Goal: Transaction & Acquisition: Purchase product/service

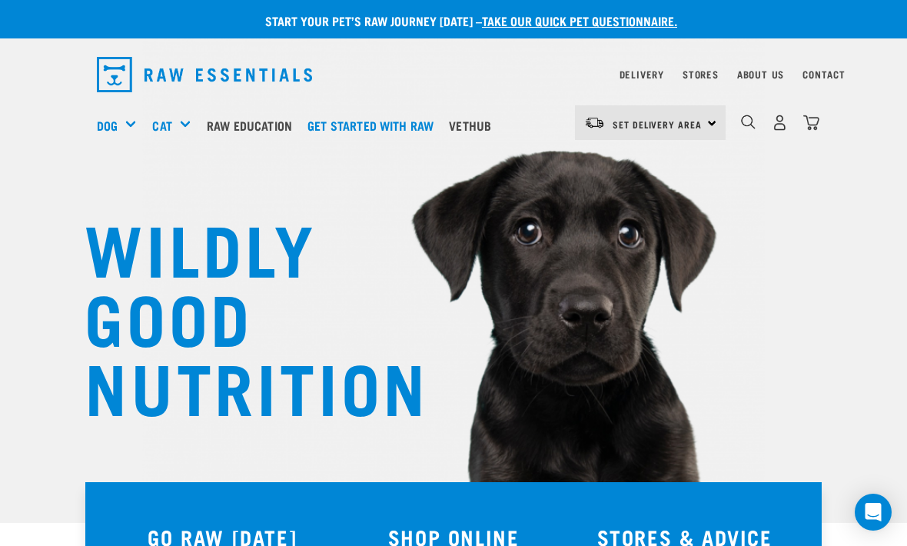
click at [744, 122] on img "dropdown navigation" at bounding box center [748, 122] width 15 height 15
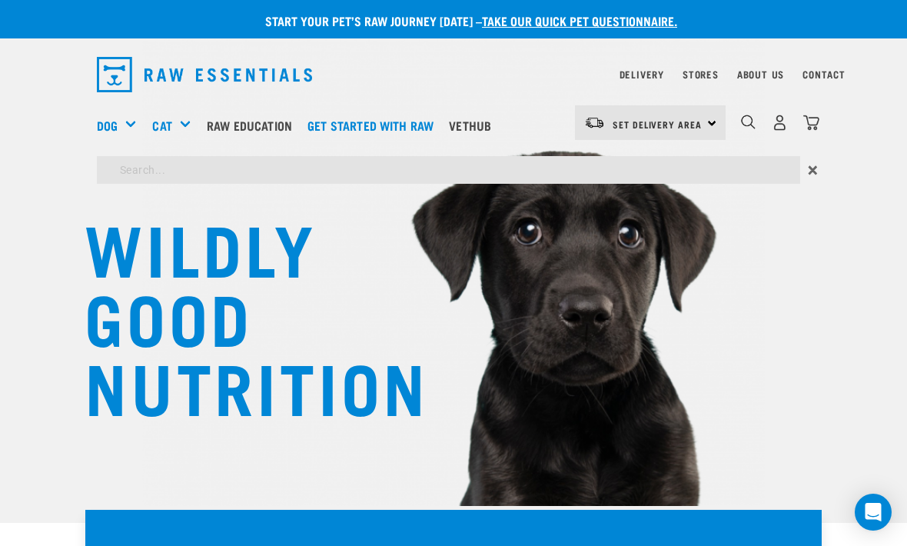
click at [378, 169] on input "search" at bounding box center [449, 170] width 704 height 28
type input "Venison mix 20"
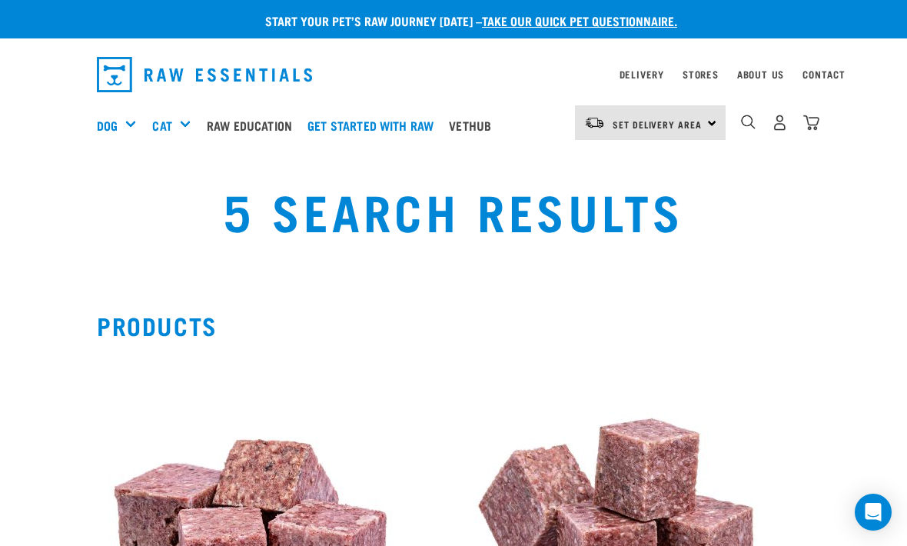
click at [750, 115] on img "dropdown navigation" at bounding box center [748, 122] width 15 height 15
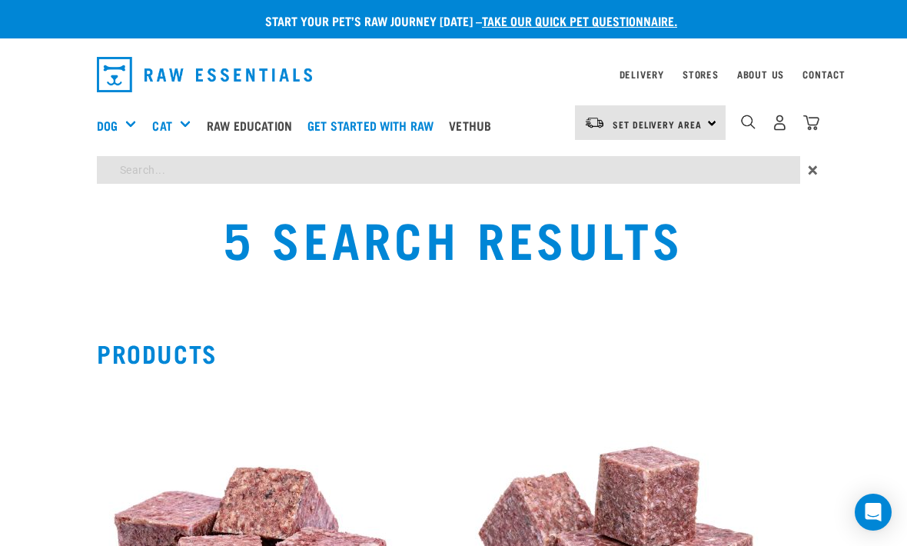
click at [171, 159] on input "search" at bounding box center [449, 170] width 704 height 28
type input "Goat"
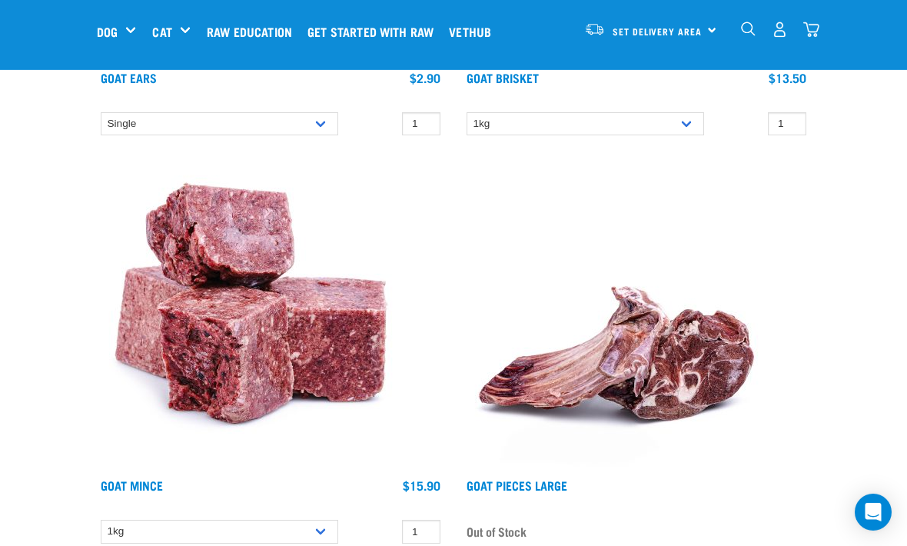
scroll to position [945, 0]
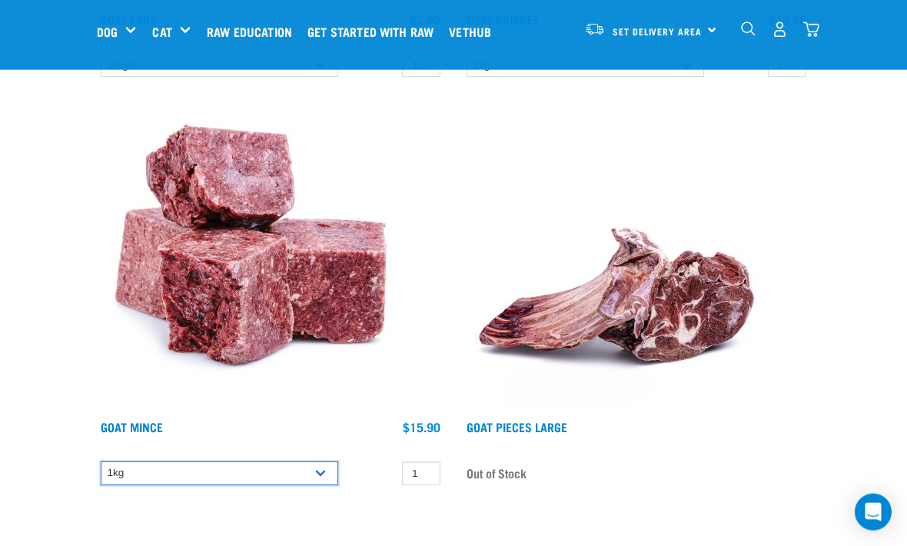
click at [125, 473] on select "1kg 3kg" at bounding box center [220, 473] width 238 height 24
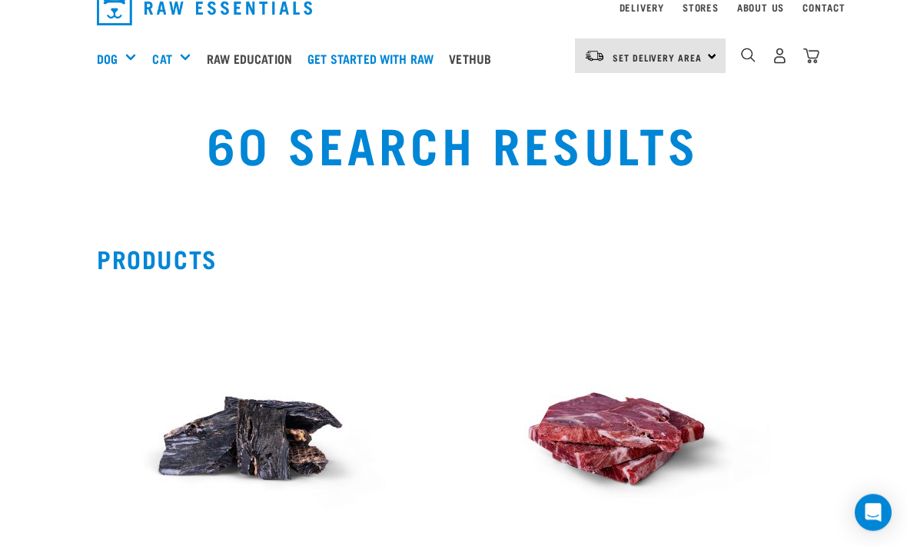
scroll to position [0, 0]
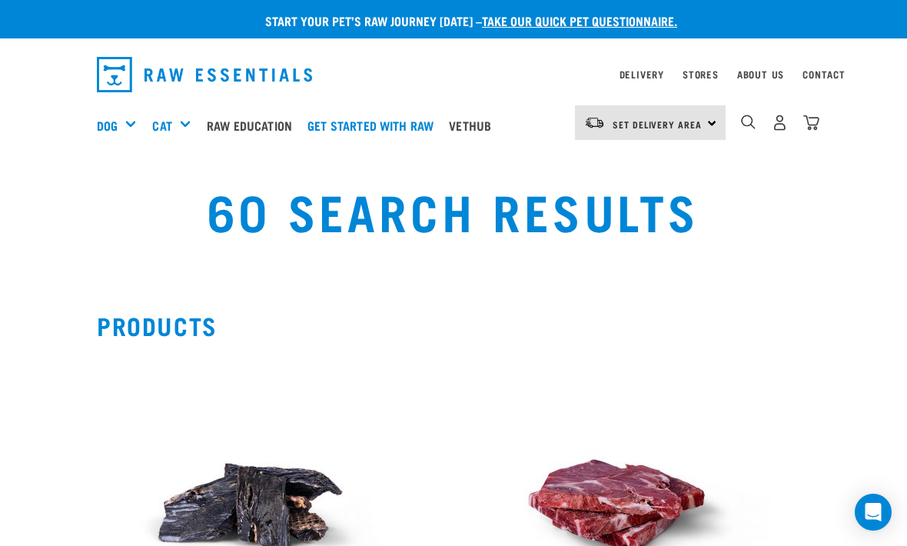
click at [0, 0] on h5 "Shop All Dog" at bounding box center [0, 0] width 0 height 0
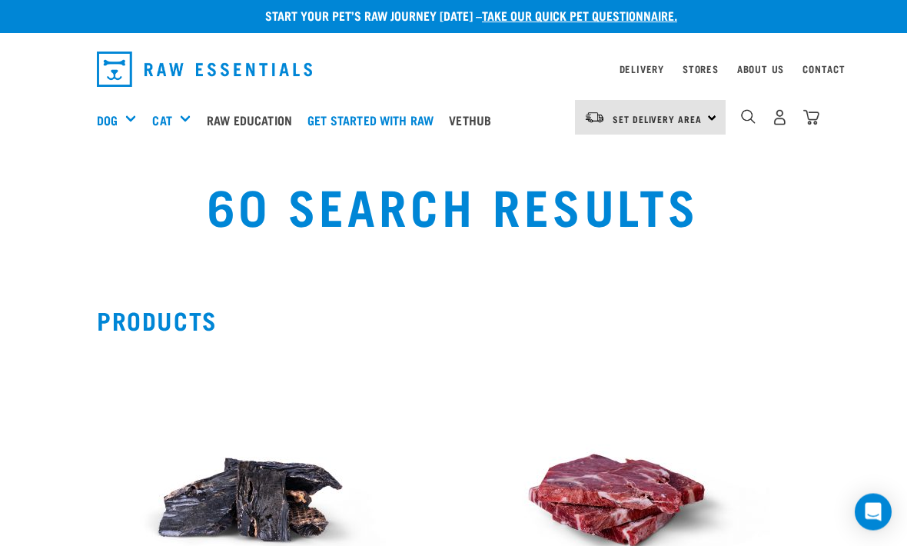
scroll to position [8, 0]
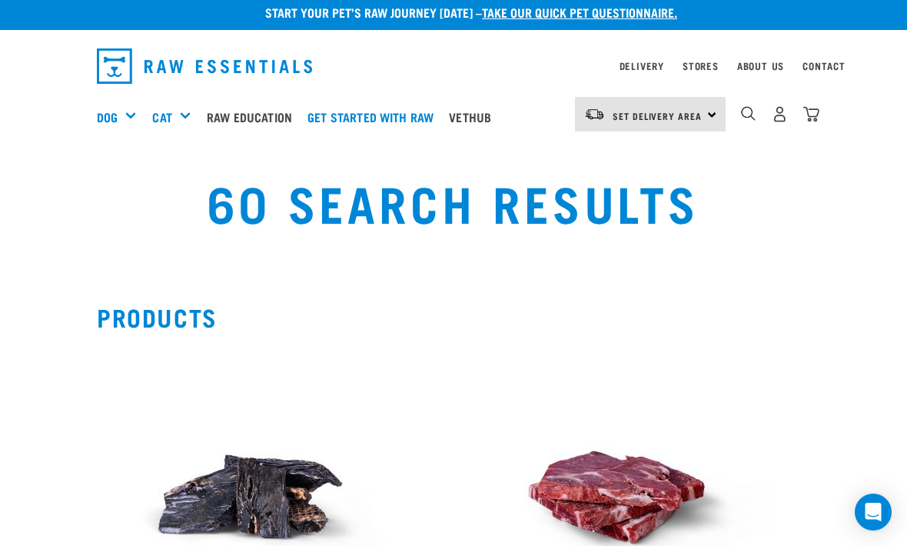
click at [0, 0] on link "Personalised Feeding Plans" at bounding box center [0, 0] width 0 height 0
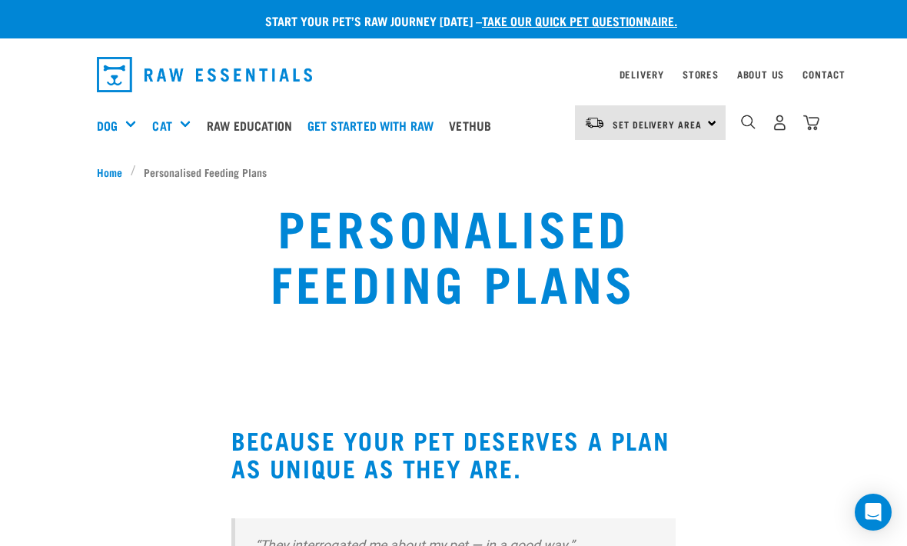
click at [244, 125] on link "Raw Education" at bounding box center [253, 126] width 101 height 62
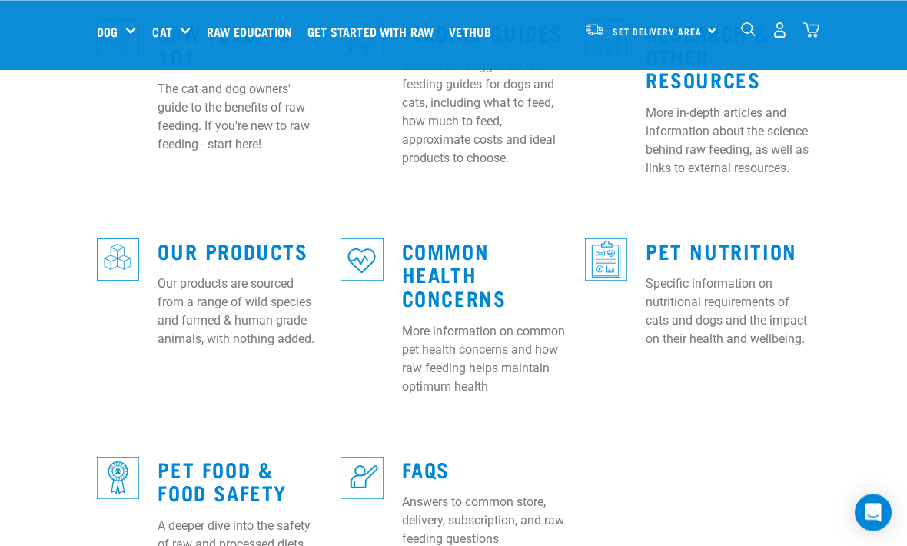
scroll to position [561, 0]
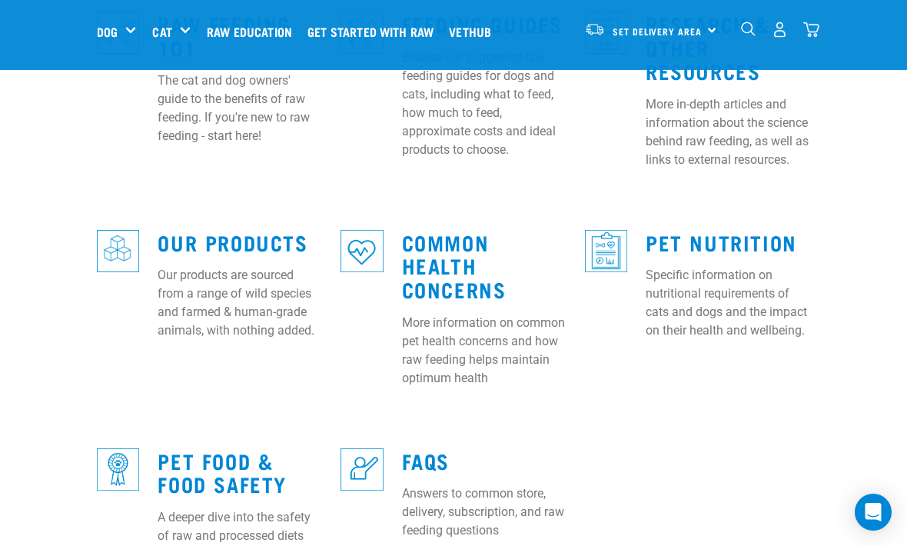
click at [241, 236] on link "Our Products" at bounding box center [233, 242] width 150 height 12
